Goal: Transaction & Acquisition: Book appointment/travel/reservation

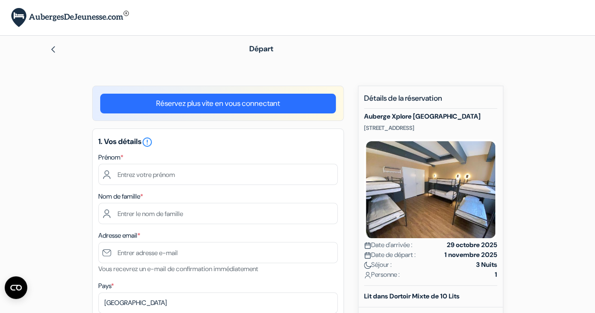
click at [275, 150] on div "1. Vos détails error_outline Prénom * Nom de famille * Adresse email * Vous rec…" at bounding box center [218, 291] width 252 height 326
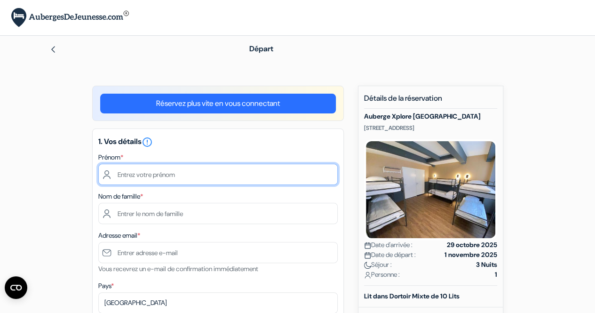
click at [256, 176] on input "text" at bounding box center [218, 174] width 240 height 21
type input "Laurette"
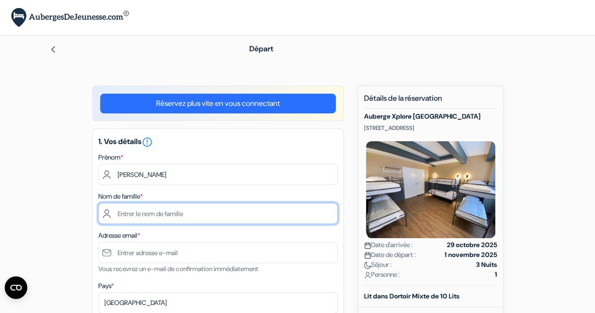
click at [120, 208] on input "text" at bounding box center [218, 213] width 240 height 21
type input "C"
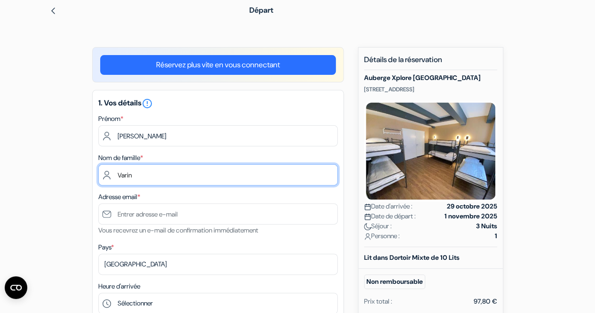
scroll to position [40, 0]
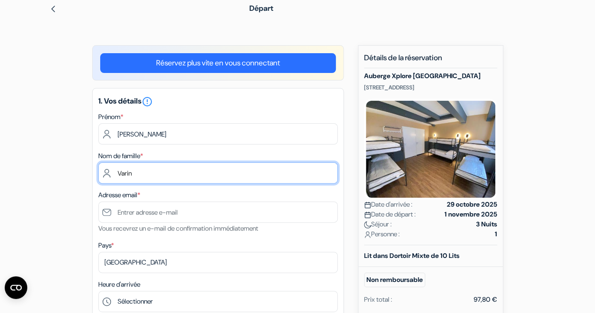
type input "Varin"
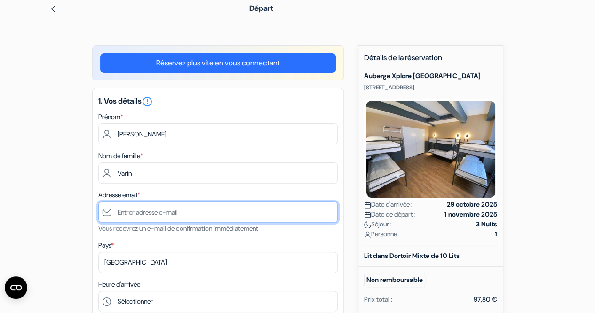
click at [120, 208] on input "text" at bounding box center [218, 211] width 240 height 21
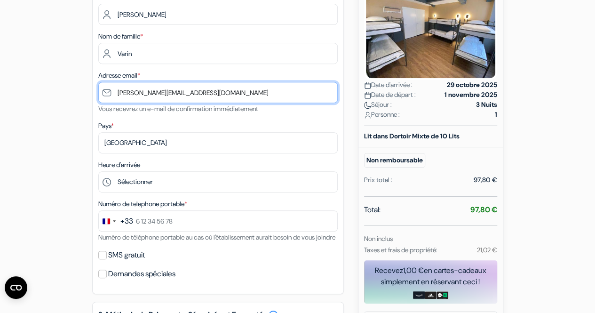
scroll to position [172, 0]
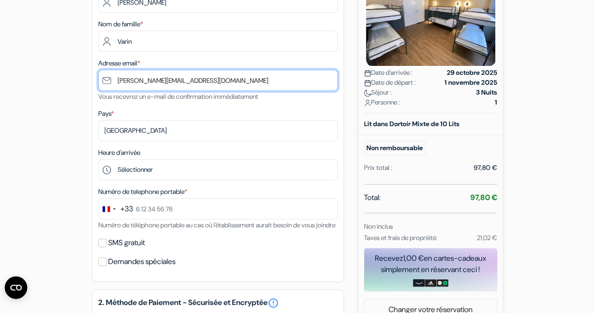
type input "[PERSON_NAME][EMAIL_ADDRESS][DOMAIN_NAME]"
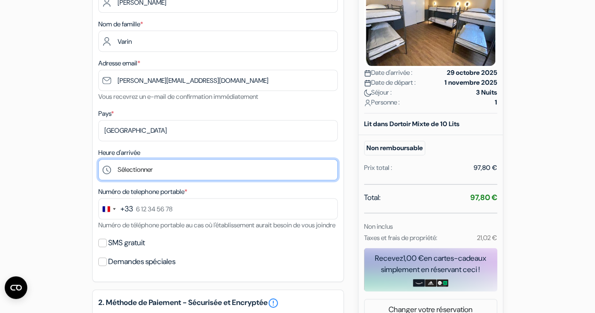
click at [152, 169] on select "Sélectionner 15:00 16:00 17:00 18:00 19:00 20:00 21:00 22:00 23:00 0:00" at bounding box center [218, 169] width 240 height 21
select select "15"
click at [98, 160] on select "Sélectionner 15:00 16:00 17:00 18:00 19:00 20:00 21:00 22:00 23:00 0:00" at bounding box center [218, 169] width 240 height 21
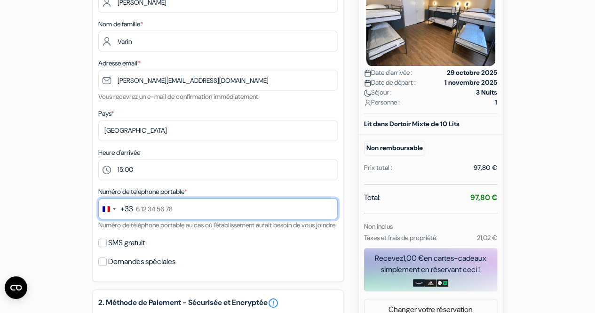
click at [175, 213] on input "text" at bounding box center [218, 208] width 240 height 21
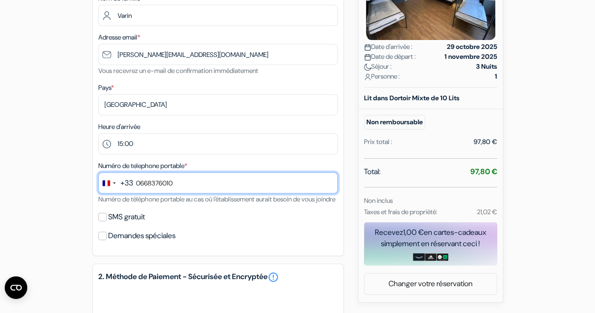
scroll to position [208, 0]
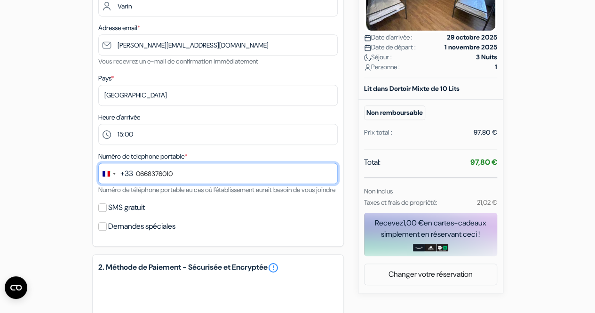
type input "0668376010"
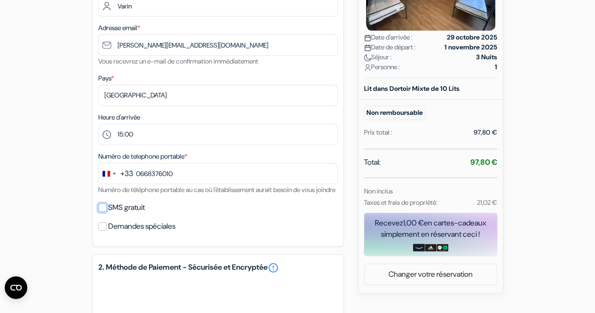
click at [103, 212] on input "SMS gratuit" at bounding box center [102, 207] width 8 height 8
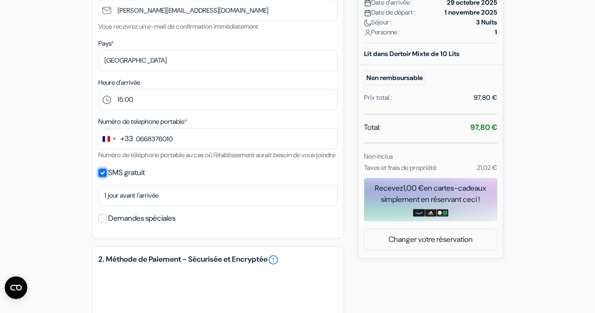
scroll to position [243, 0]
click at [104, 176] on input "SMS gratuit" at bounding box center [102, 172] width 8 height 8
checkbox input "false"
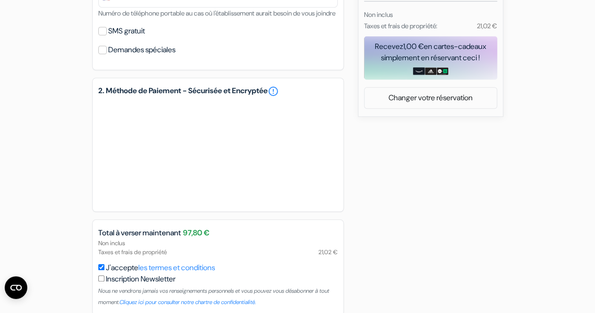
scroll to position [440, 0]
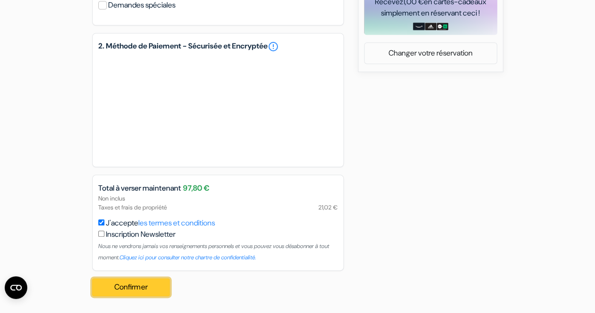
click at [125, 285] on button "Confirmer Loading..." at bounding box center [131, 287] width 78 height 18
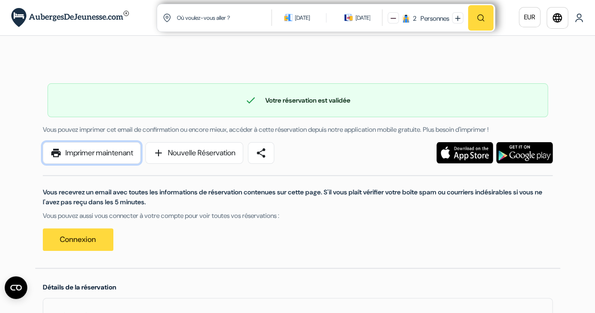
click at [115, 154] on link "print Imprimer maintenant" at bounding box center [92, 153] width 98 height 22
click at [85, 240] on link "Connexion" at bounding box center [78, 239] width 71 height 23
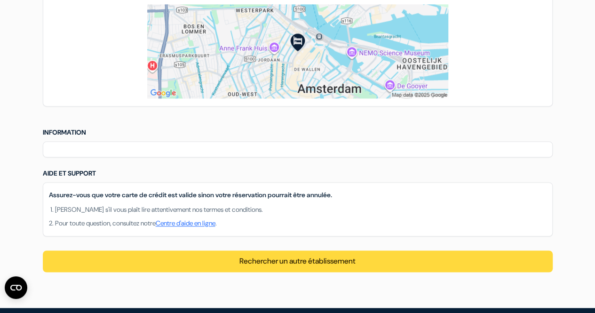
scroll to position [615, 0]
